Goal: Task Accomplishment & Management: Use online tool/utility

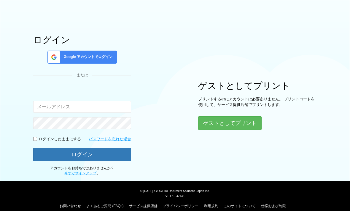
click at [216, 116] on button "ゲストとしてプリント" at bounding box center [229, 123] width 63 height 14
click at [220, 123] on button "ゲストとしてプリント" at bounding box center [229, 123] width 63 height 14
click at [212, 125] on button "ゲストとしてプリント" at bounding box center [229, 123] width 63 height 14
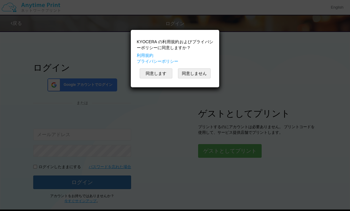
click at [159, 76] on button "同意します" at bounding box center [156, 73] width 33 height 10
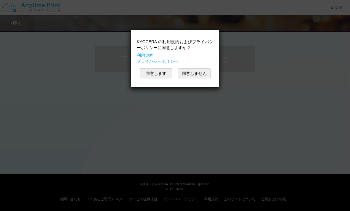
click at [170, 75] on button "同意します" at bounding box center [156, 73] width 33 height 10
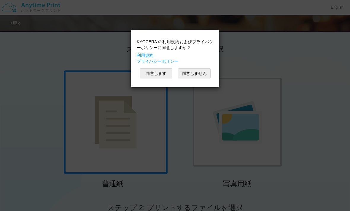
click at [166, 75] on button "同意します" at bounding box center [156, 73] width 33 height 10
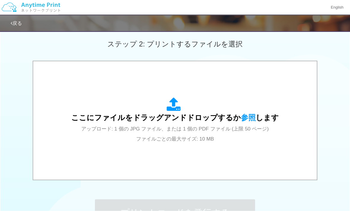
scroll to position [164, 0]
click at [244, 115] on span "参照" at bounding box center [248, 117] width 15 height 8
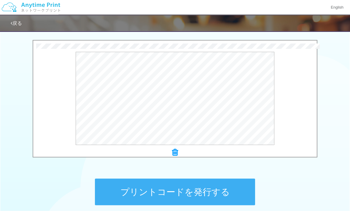
click at [0, 0] on button "プレビュー" at bounding box center [0, 0] width 0 height 0
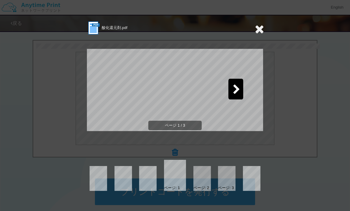
click at [233, 94] on icon at bounding box center [236, 90] width 7 height 10
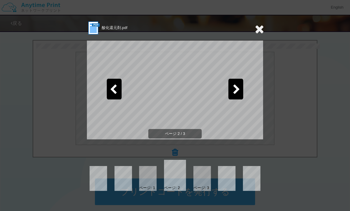
click at [240, 88] on icon at bounding box center [236, 90] width 7 height 10
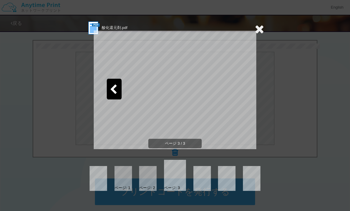
click at [262, 34] on icon at bounding box center [259, 29] width 9 height 12
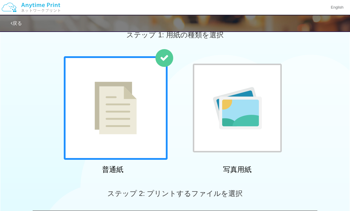
scroll to position [0, 0]
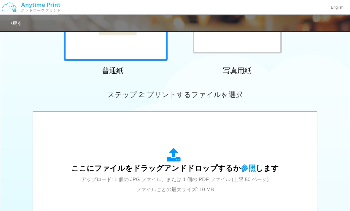
scroll to position [113, 0]
click at [134, 164] on div "ここにファイルをドラッグアンドドロップするか 参照 します アップロード: 1 個の JPG ファイル、または 1 個の PDF ファイル (上限 50 ペー…" at bounding box center [174, 171] width 207 height 46
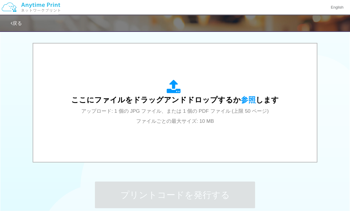
scroll to position [182, 0]
click at [63, 91] on div "ここにファイルをドラッグアンドドロップするか 参照 します アップロード: 1 個の JPG ファイル、または 1 個の PDF ファイル (上限 50 ペー…" at bounding box center [174, 102] width 271 height 107
click at [71, 106] on div "ここにファイルをドラッグアンドドロップするか 参照 します アップロード: 1 個の JPG ファイル、または 1 個の PDF ファイル (上限 50 ペー…" at bounding box center [174, 102] width 271 height 107
click at [102, 130] on div "ここにファイルをドラッグアンドドロップするか 参照 します アップロード: 1 個の JPG ファイル、または 1 個の PDF ファイル (上限 50 ペー…" at bounding box center [174, 102] width 271 height 107
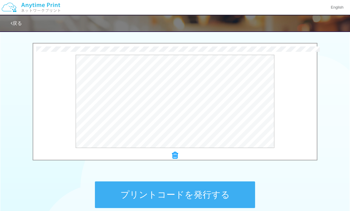
click at [0, 0] on button "プレビュー" at bounding box center [0, 0] width 0 height 0
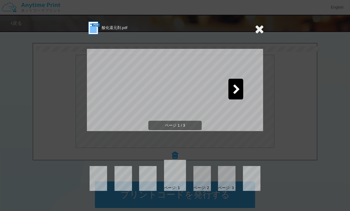
click at [220, 180] on div at bounding box center [226, 178] width 17 height 25
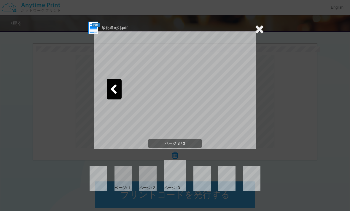
click at [148, 188] on div "ページ: 2" at bounding box center [147, 188] width 16 height 6
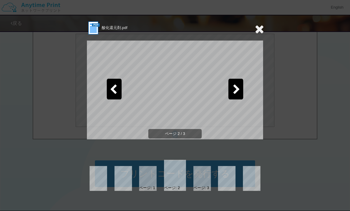
scroll to position [220, 0]
